Goal: Task Accomplishment & Management: Manage account settings

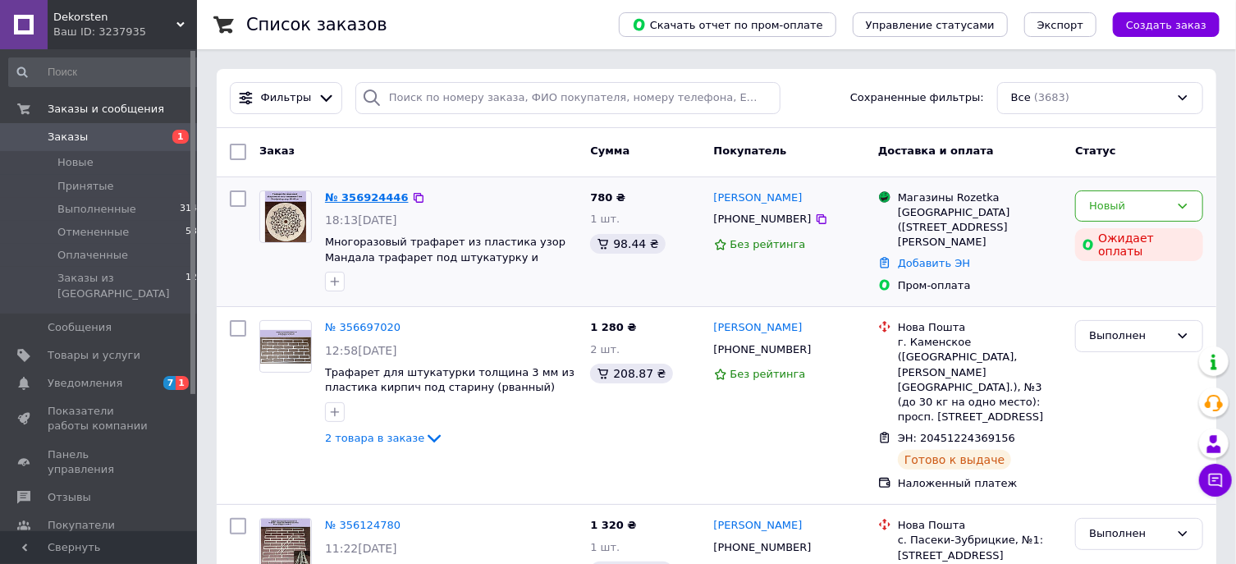
click at [352, 201] on link "№ 356924446" at bounding box center [367, 197] width 84 height 12
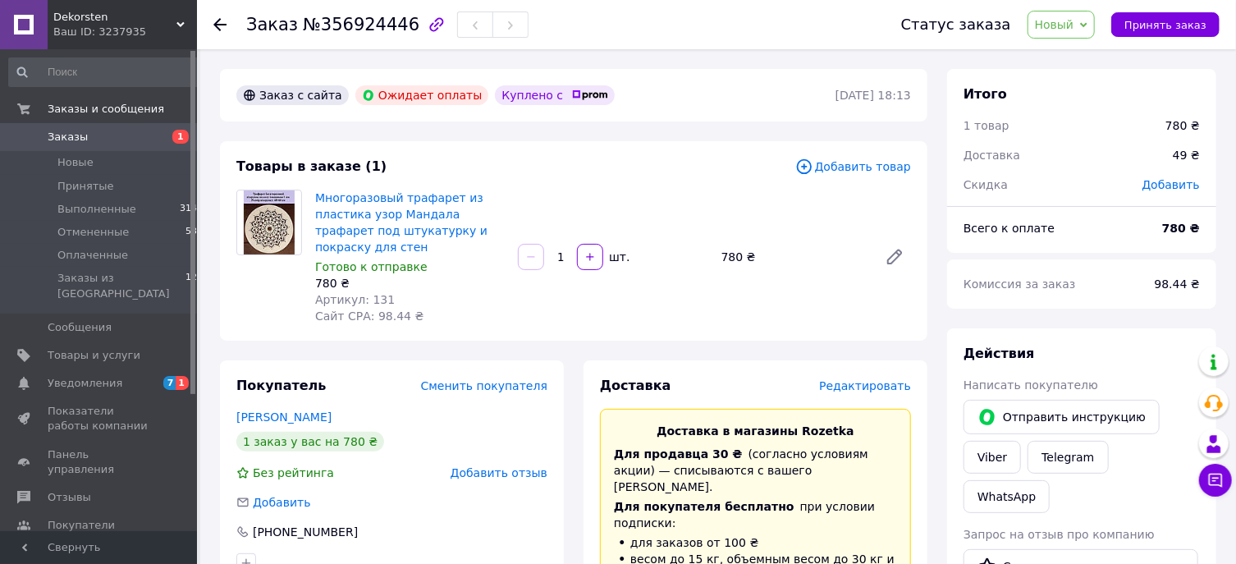
click at [856, 386] on span "Редактировать" at bounding box center [865, 385] width 92 height 13
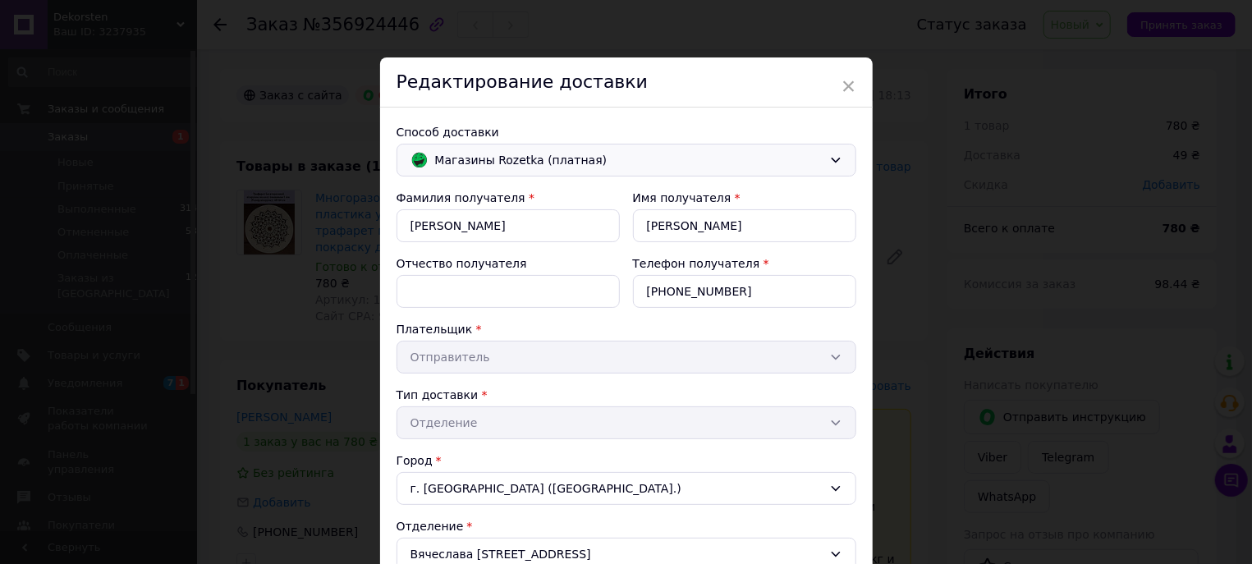
click at [507, 149] on div "Магазины Rozetka (платная)" at bounding box center [626, 160] width 460 height 33
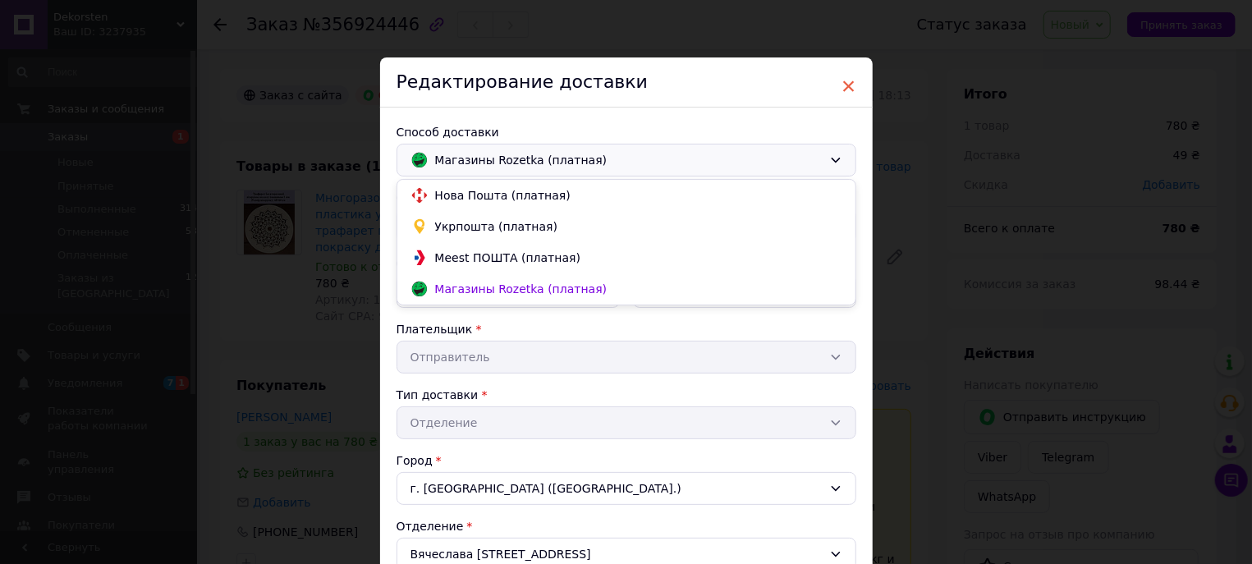
click at [841, 89] on span "×" at bounding box center [848, 86] width 15 height 28
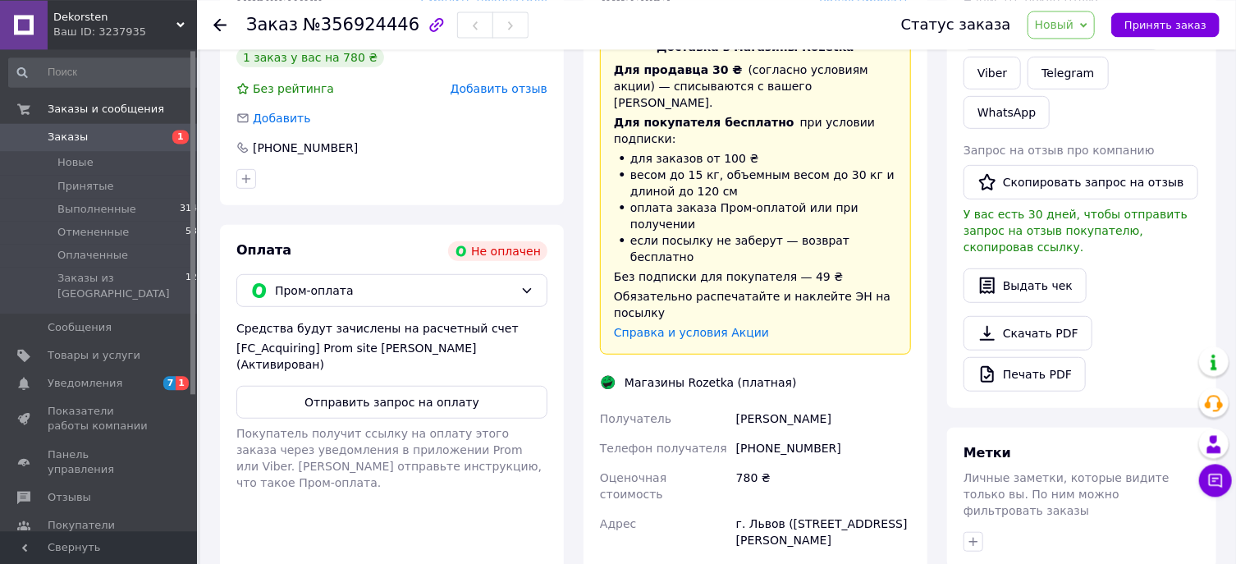
scroll to position [88, 0]
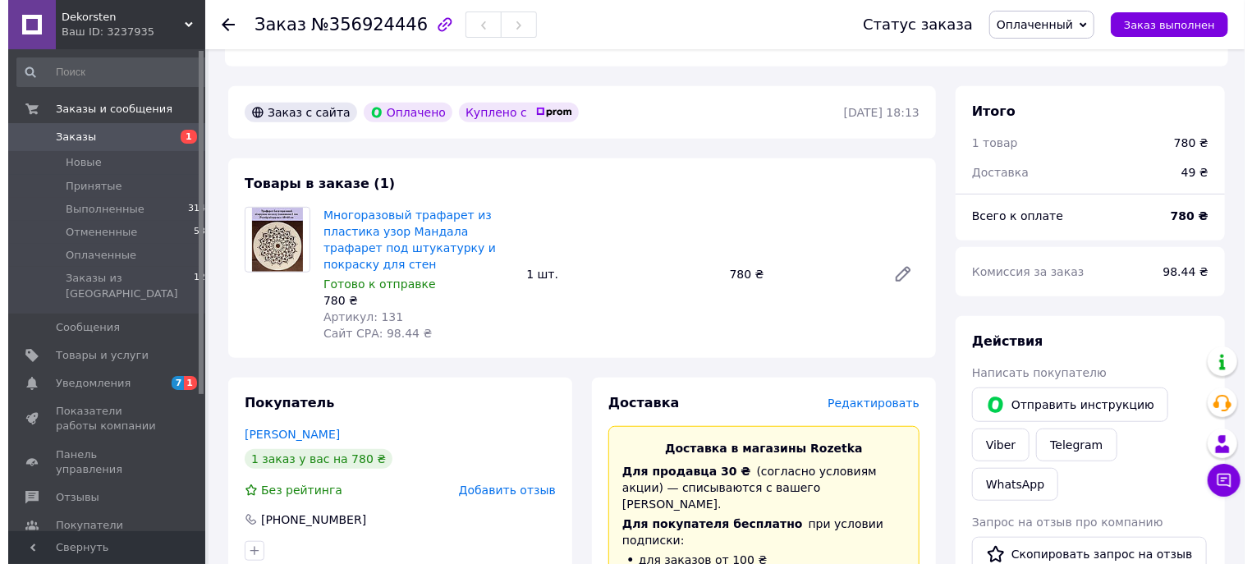
scroll to position [440, 0]
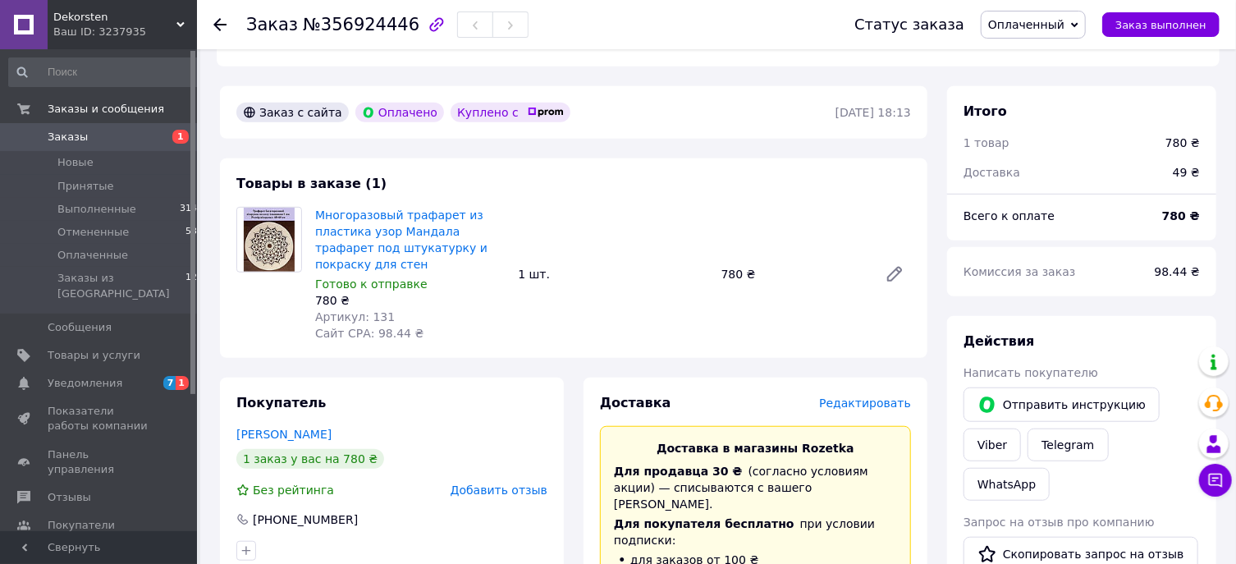
click at [886, 401] on span "Редактировать" at bounding box center [865, 402] width 92 height 13
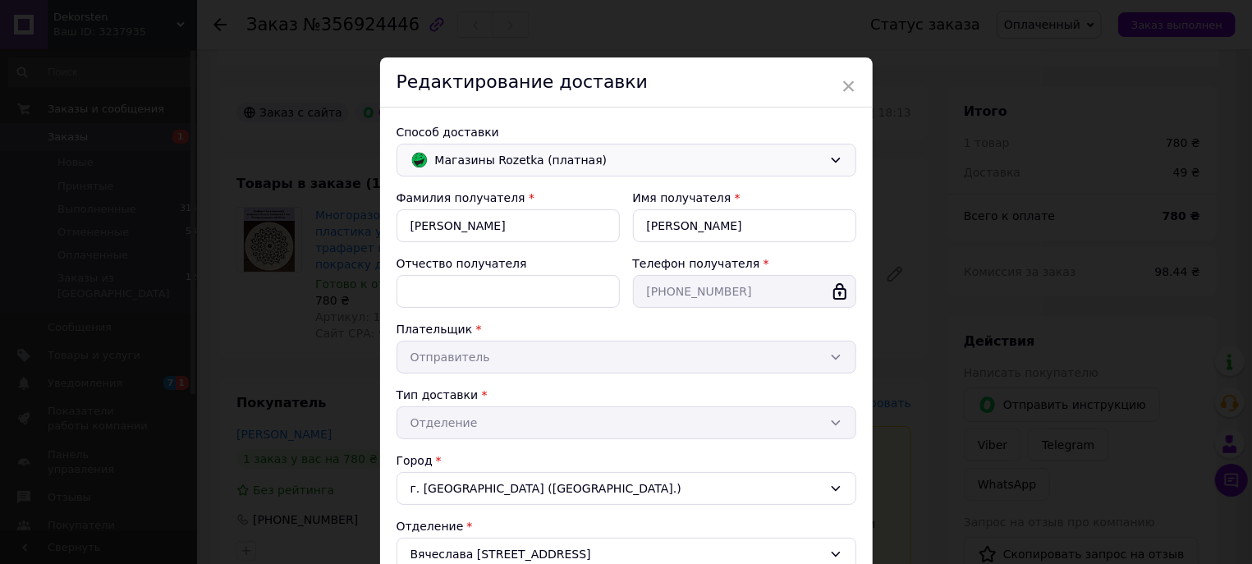
click at [525, 168] on span "Магазины Rozetka (платная)" at bounding box center [628, 160] width 387 height 18
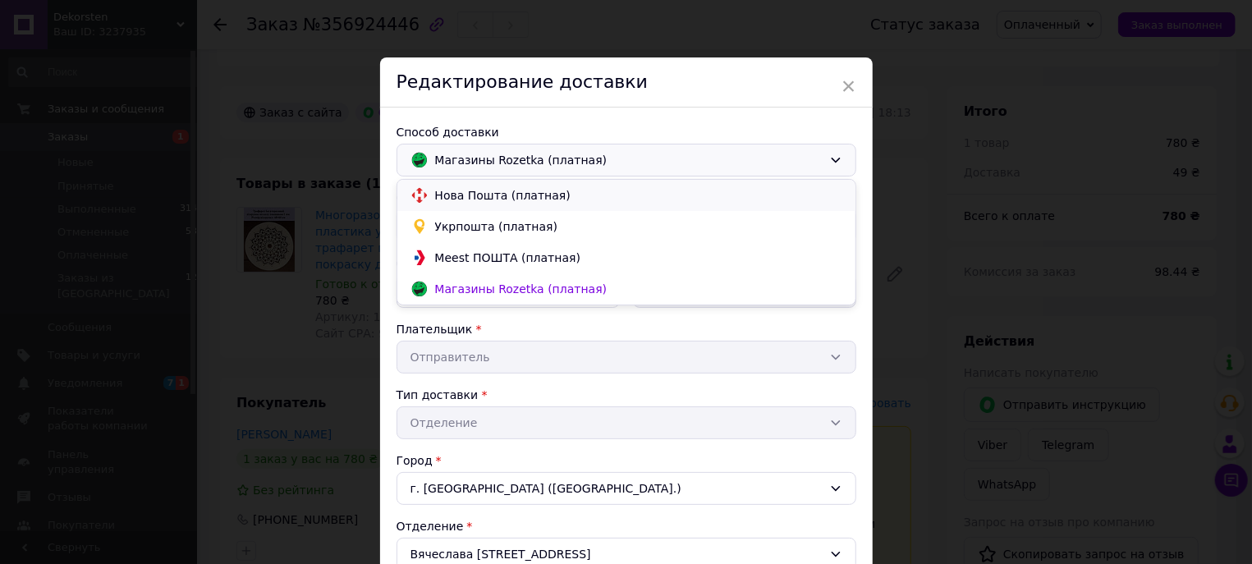
click at [507, 199] on span "Нова Пошта (платная)" at bounding box center [638, 195] width 407 height 16
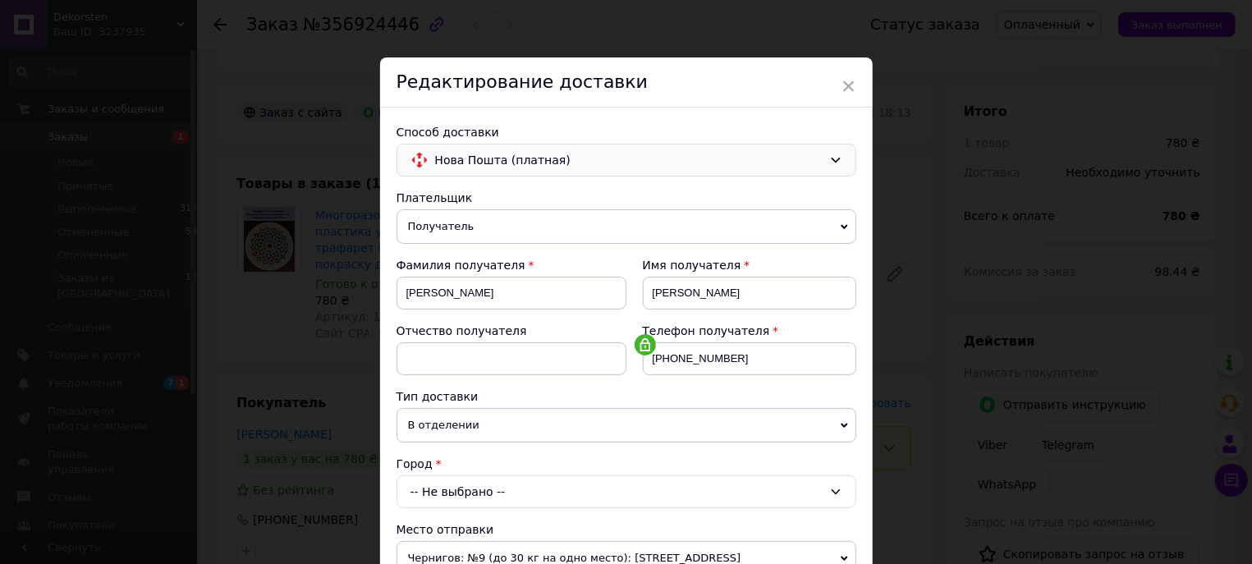
click at [474, 487] on div "-- Не выбрано --" at bounding box center [626, 491] width 460 height 33
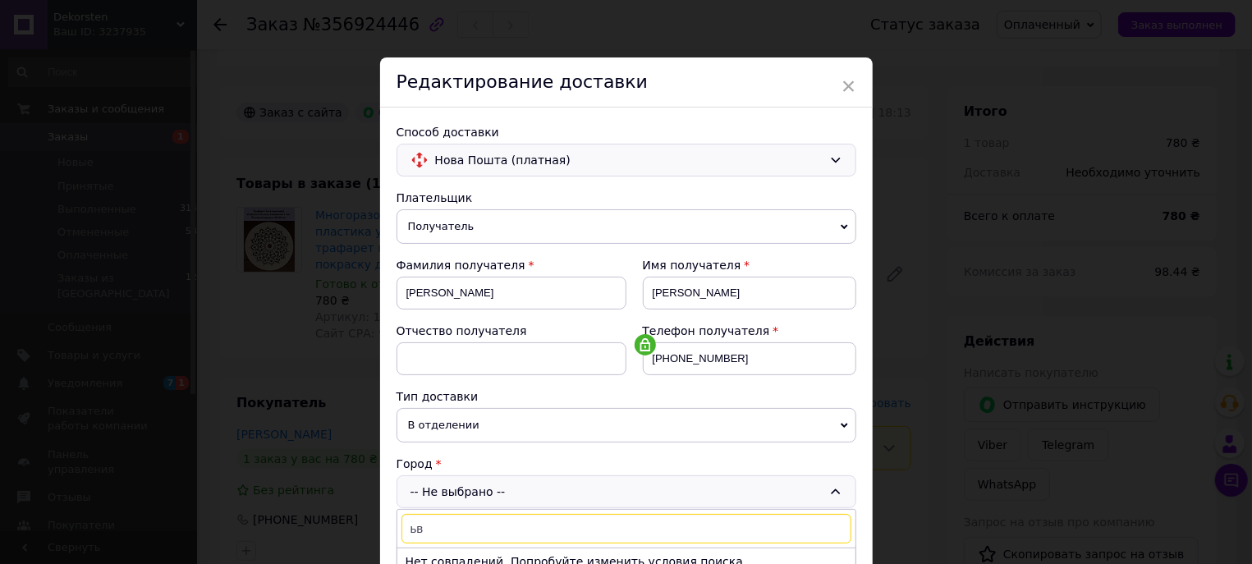
type input "ь"
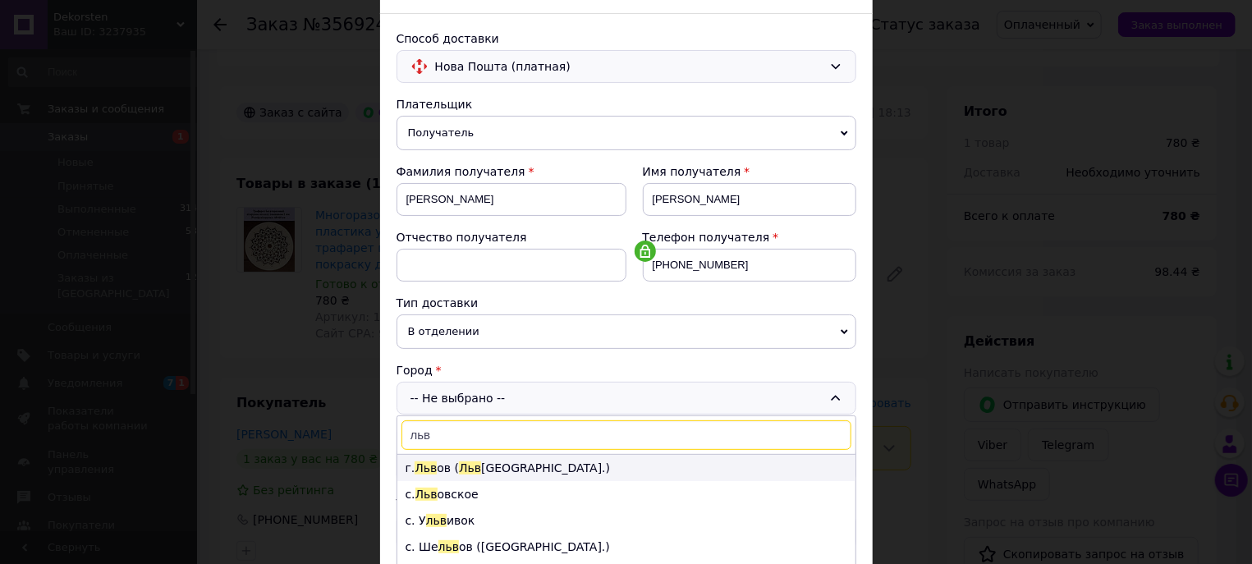
type input "льв"
click at [468, 470] on span "Льв" at bounding box center [470, 467] width 22 height 13
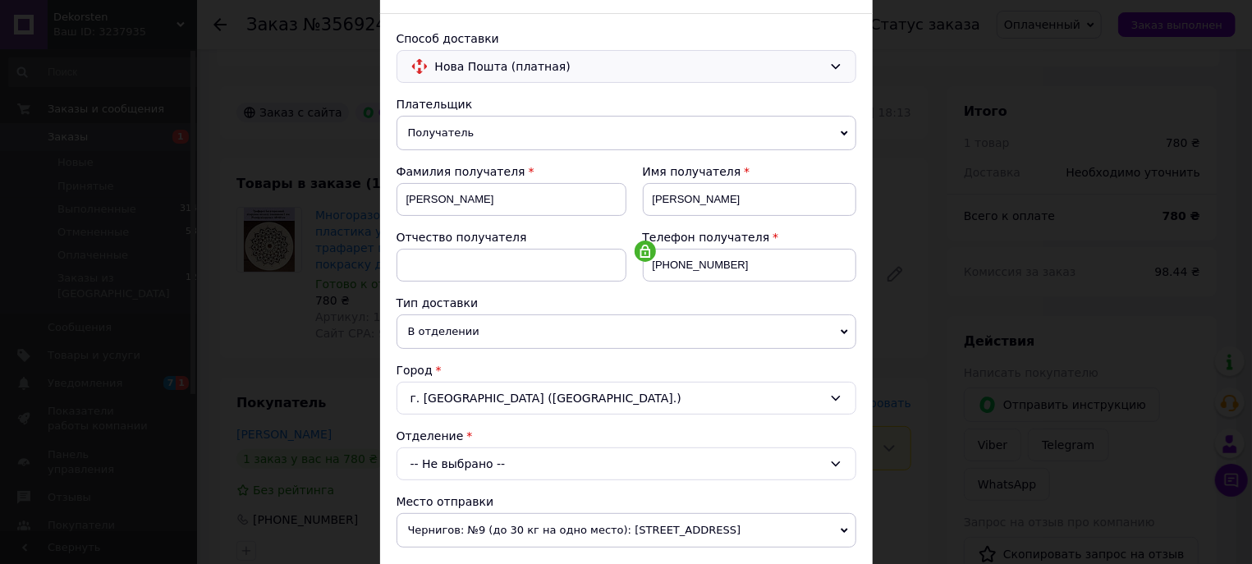
click at [518, 470] on div "-- Не выбрано --" at bounding box center [626, 463] width 460 height 33
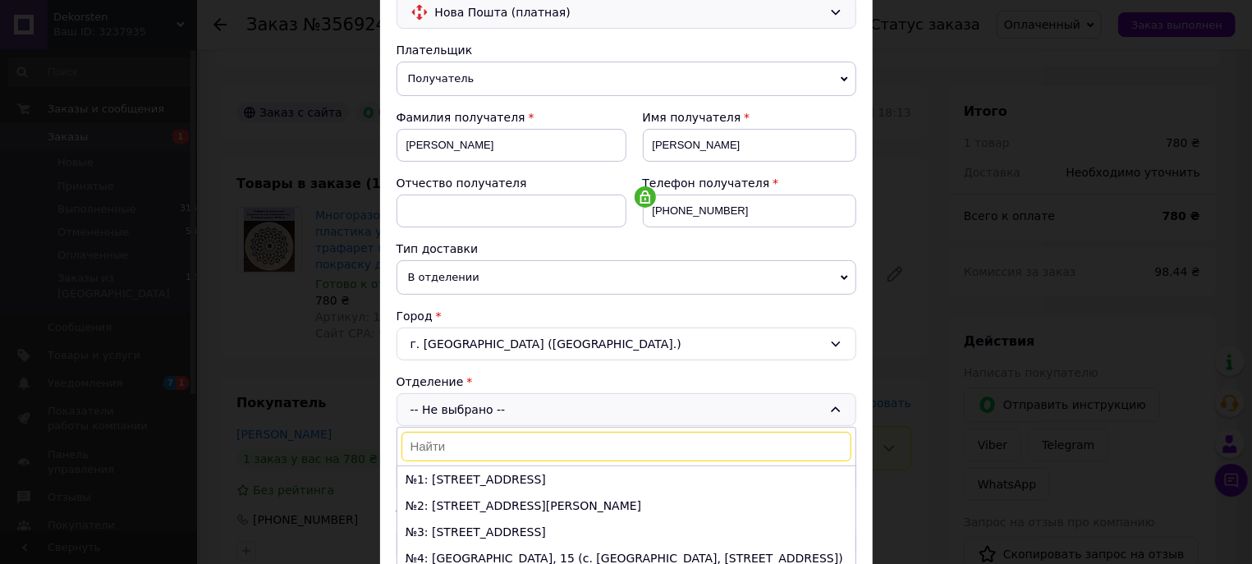
scroll to position [187, 0]
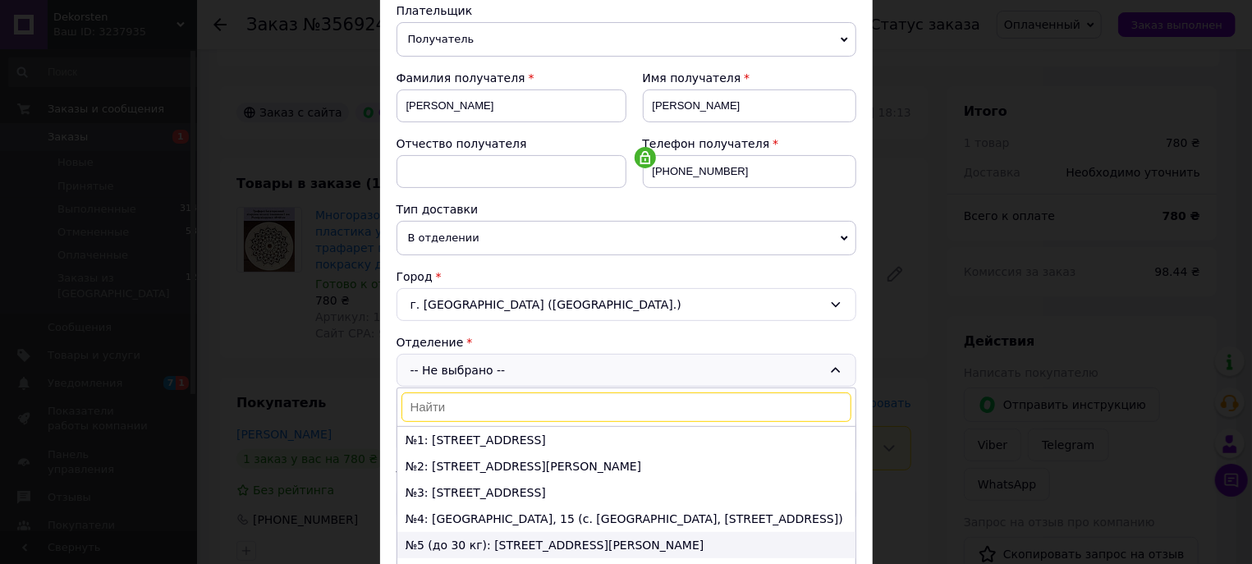
click at [469, 541] on li "№5 (до 30 кг): [STREET_ADDRESS][PERSON_NAME]" at bounding box center [626, 545] width 458 height 26
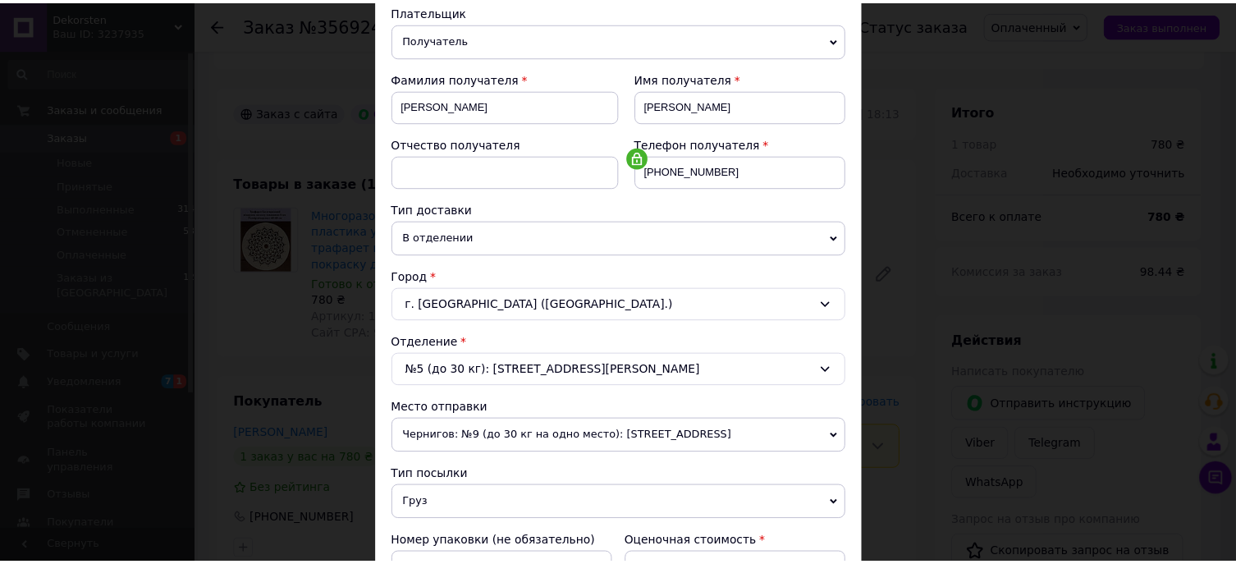
scroll to position [545, 0]
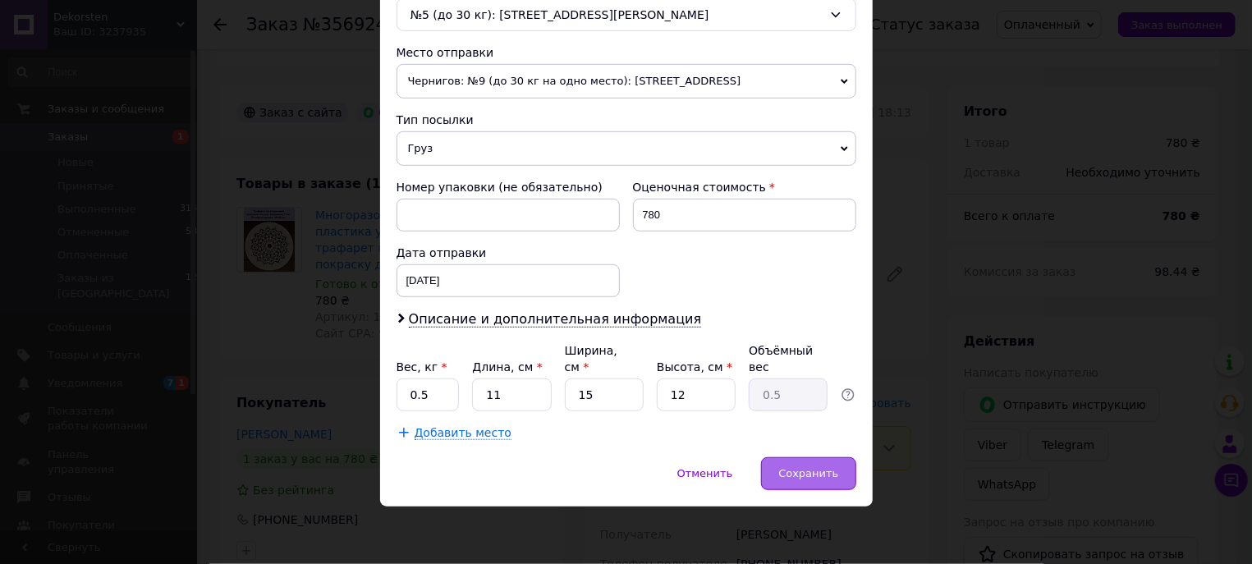
click at [791, 473] on span "Сохранить" at bounding box center [808, 473] width 60 height 12
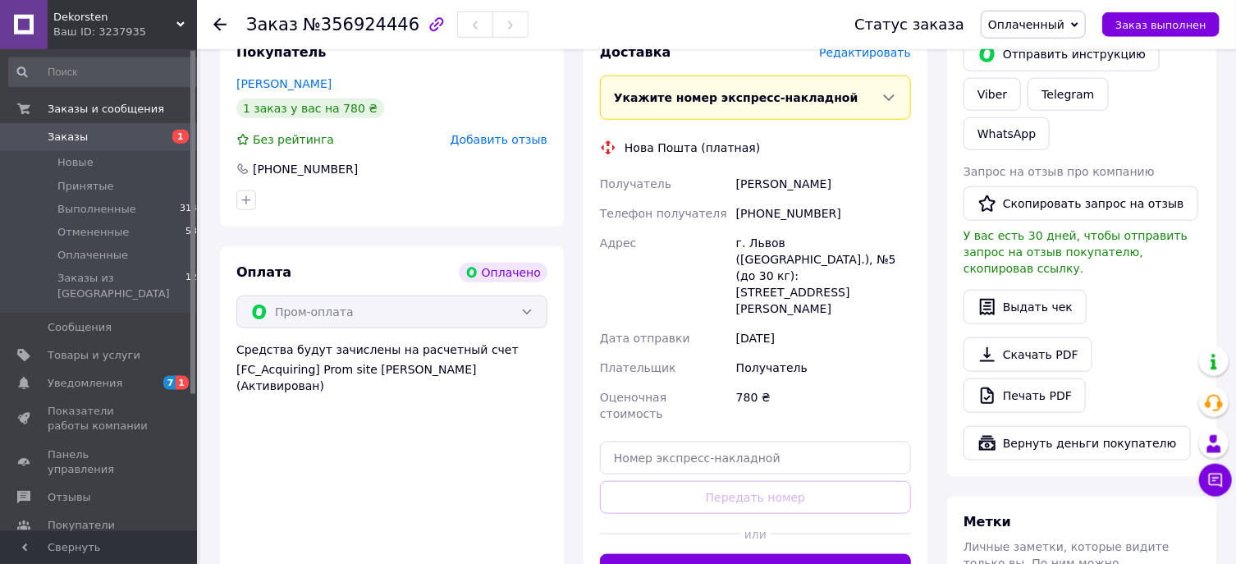
scroll to position [791, 0]
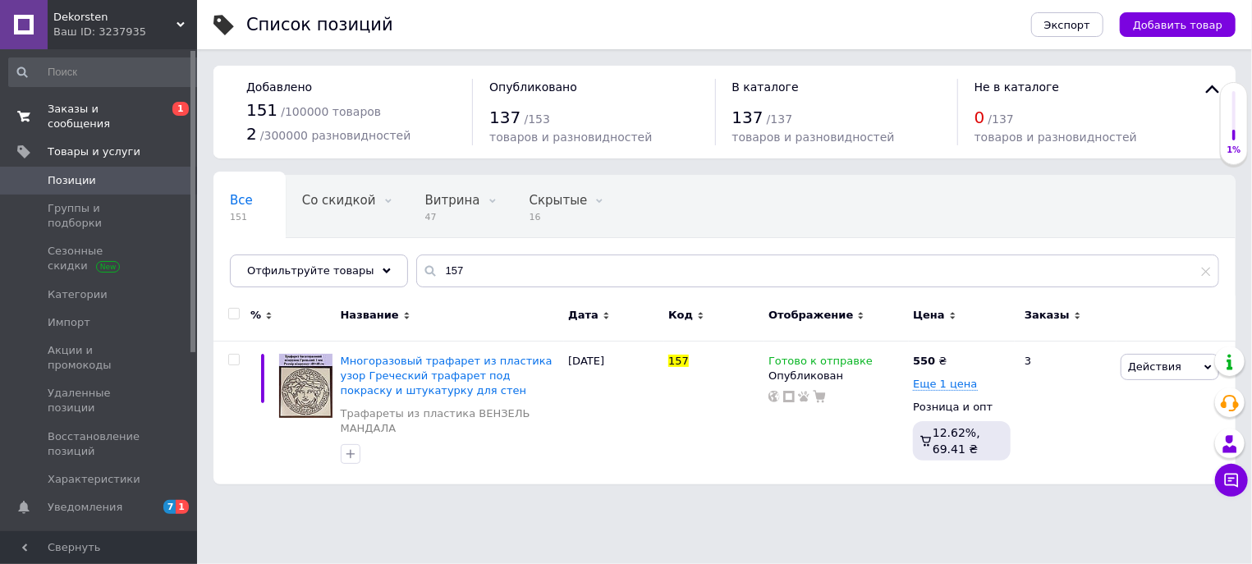
click at [73, 119] on span "Заказы и сообщения" at bounding box center [100, 117] width 104 height 30
